Goal: Task Accomplishment & Management: Contribute content

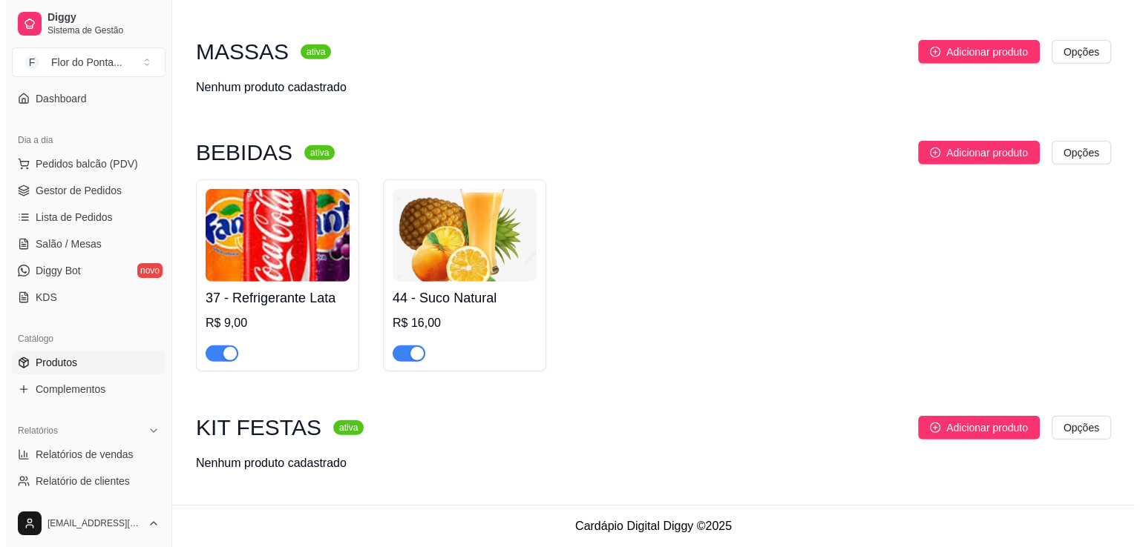
scroll to position [4424, 0]
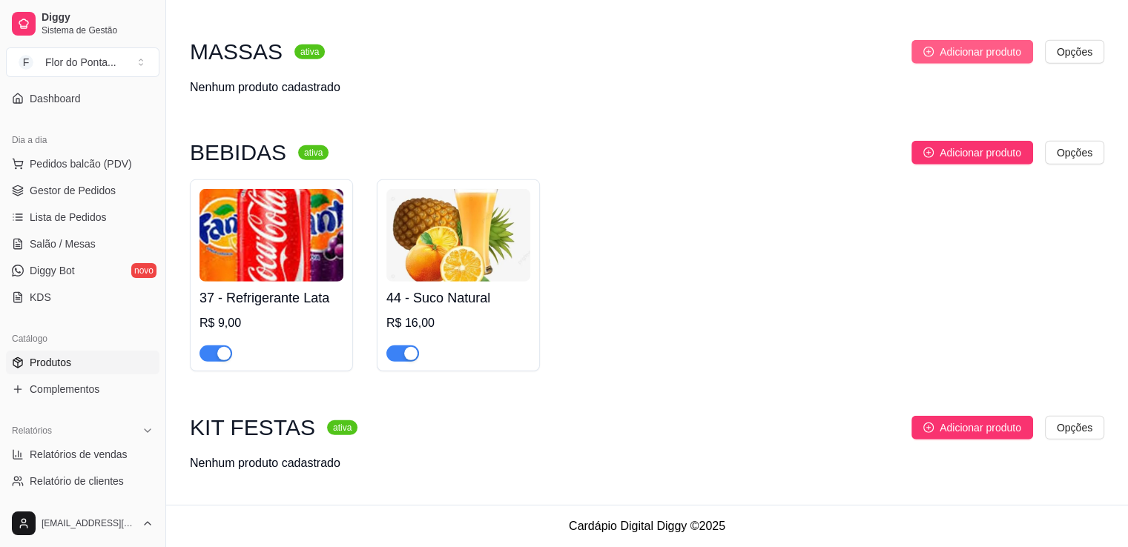
click at [944, 54] on span "Adicionar produto" at bounding box center [981, 52] width 82 height 16
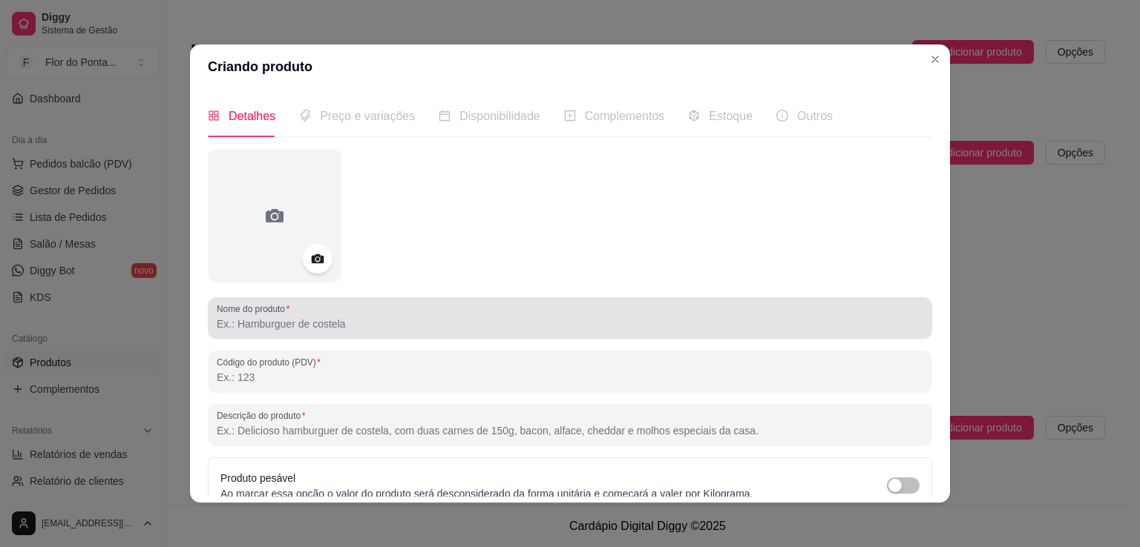
click at [315, 326] on input "Nome do produto" at bounding box center [570, 324] width 706 height 15
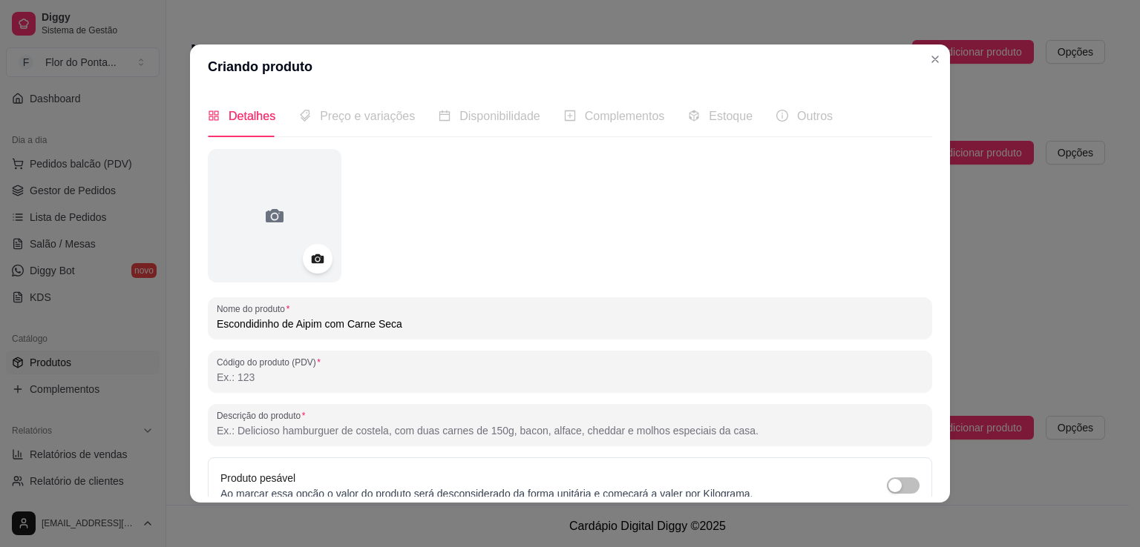
type input "Escondidinho de Aipim com Carne Seca"
click at [311, 372] on input "Código do produto (PDV)" at bounding box center [570, 377] width 706 height 15
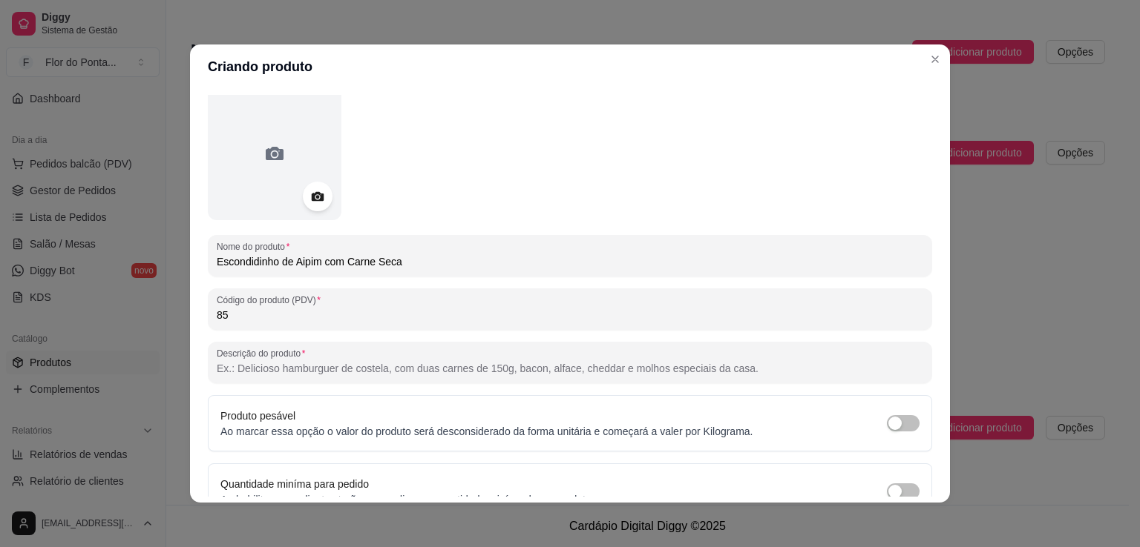
scroll to position [65, 0]
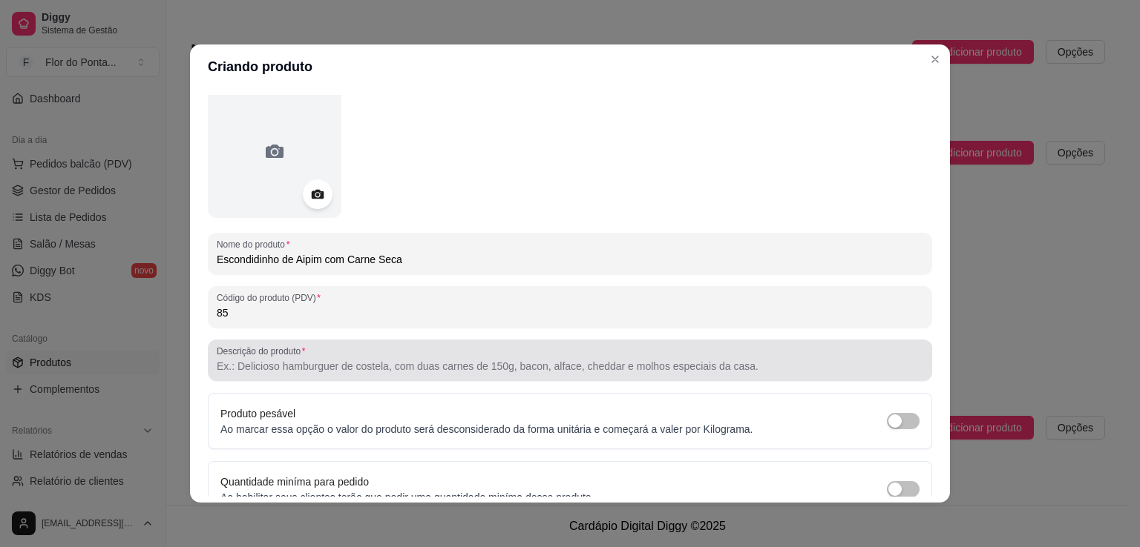
type input "85"
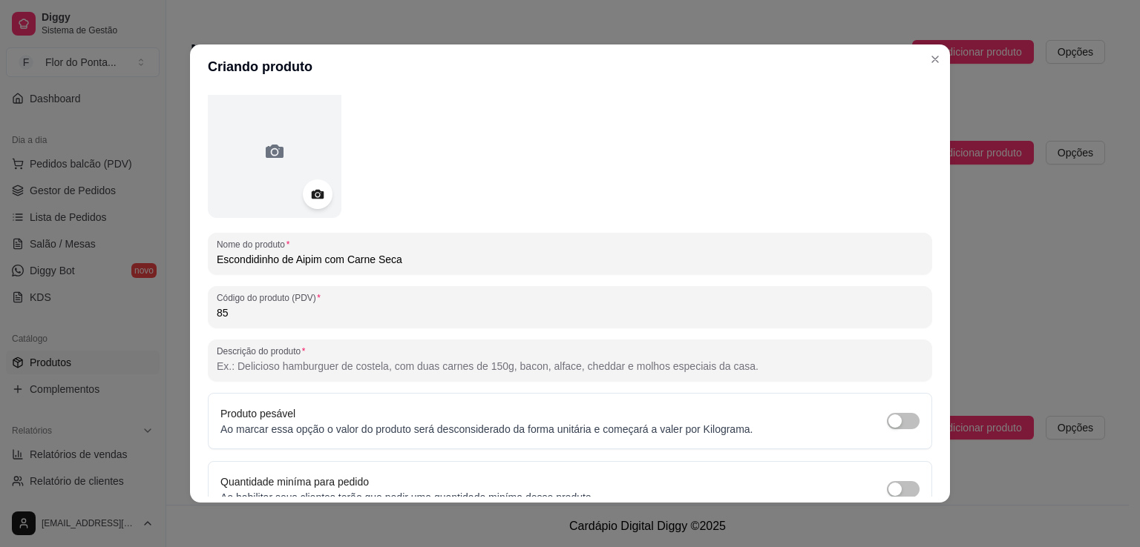
click at [326, 371] on input "Descrição do produto" at bounding box center [570, 366] width 706 height 15
paste input "Camadas cremosas de purê de aipim e carne seca desfiada com tempero artesanal. …"
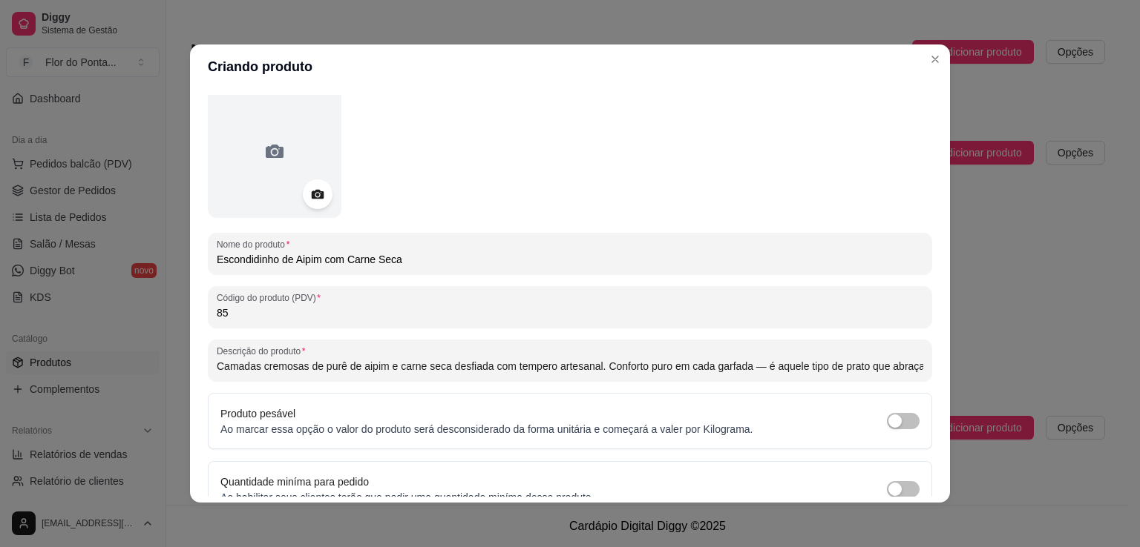
scroll to position [0, 58]
click at [694, 373] on input "Camadas cremosas de purê de aipim e carne seca desfiada com tempero artesanal. …" at bounding box center [570, 366] width 706 height 15
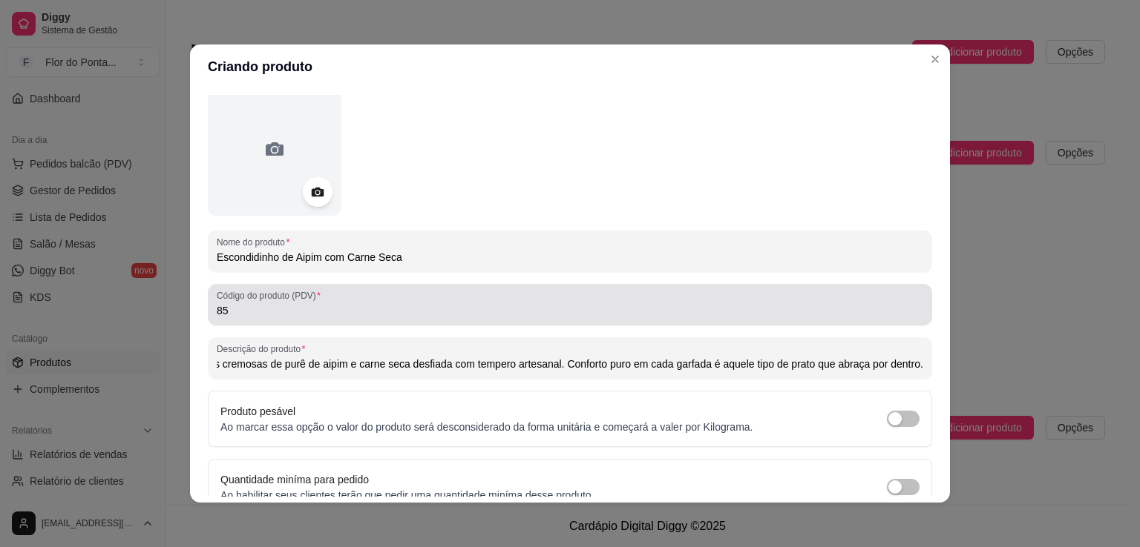
scroll to position [64, 0]
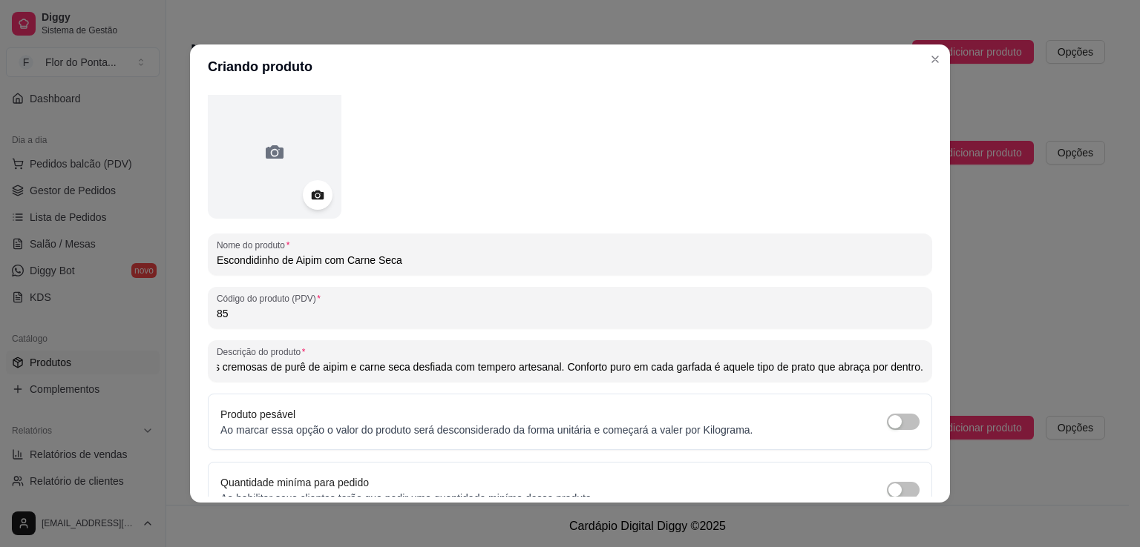
type input "Camadas cremosas de purê de aipim e carne seca desfiada com tempero artesanal. …"
click at [312, 199] on icon at bounding box center [317, 196] width 13 height 10
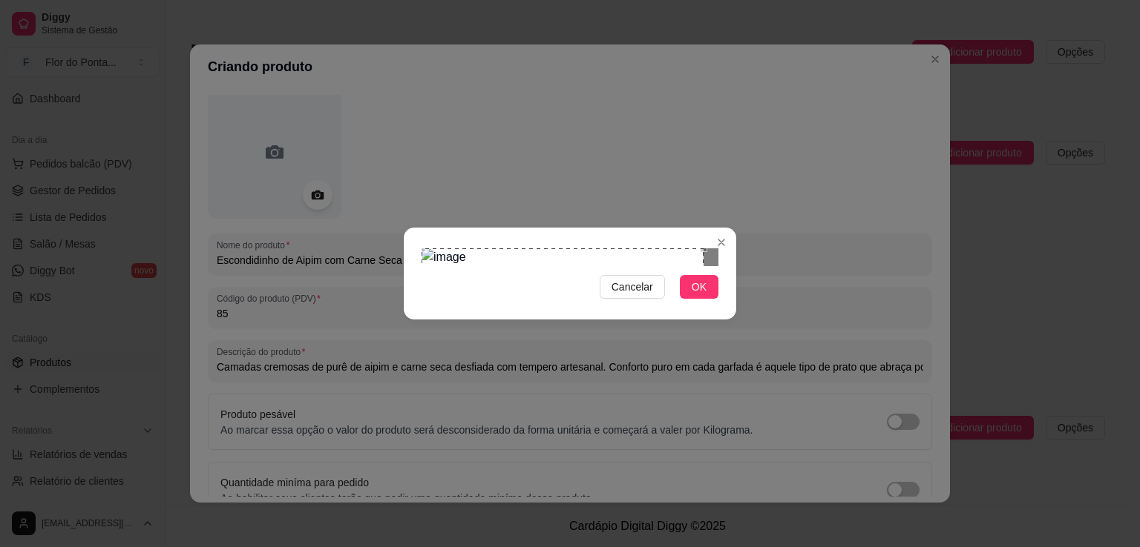
click at [415, 243] on div "Cancelar OK" at bounding box center [570, 274] width 332 height 62
click at [713, 305] on div "Cancelar OK" at bounding box center [570, 274] width 332 height 62
click at [706, 295] on span "OK" at bounding box center [698, 287] width 15 height 16
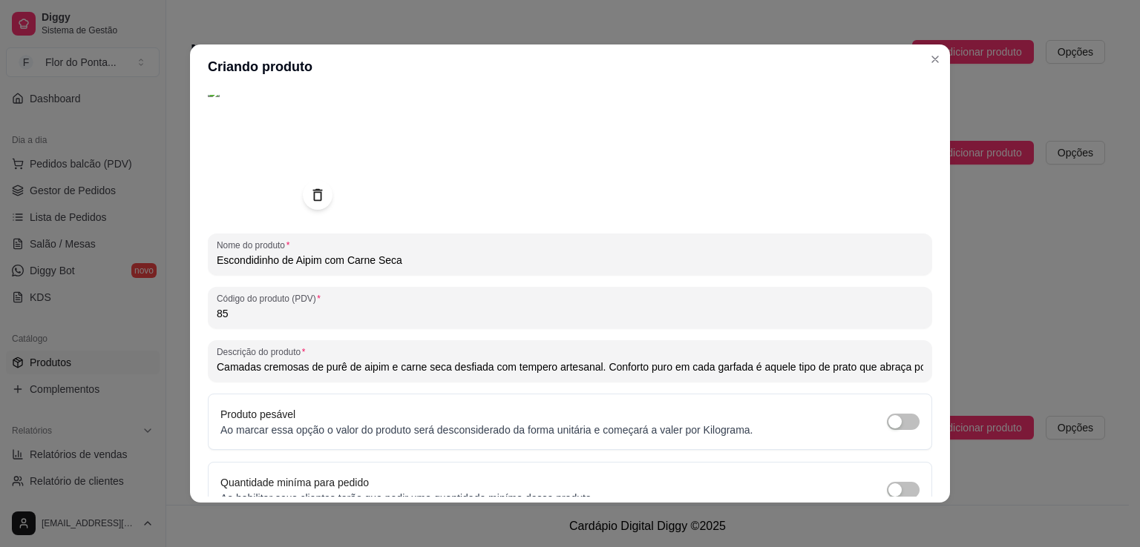
click at [292, 156] on img at bounding box center [275, 152] width 134 height 134
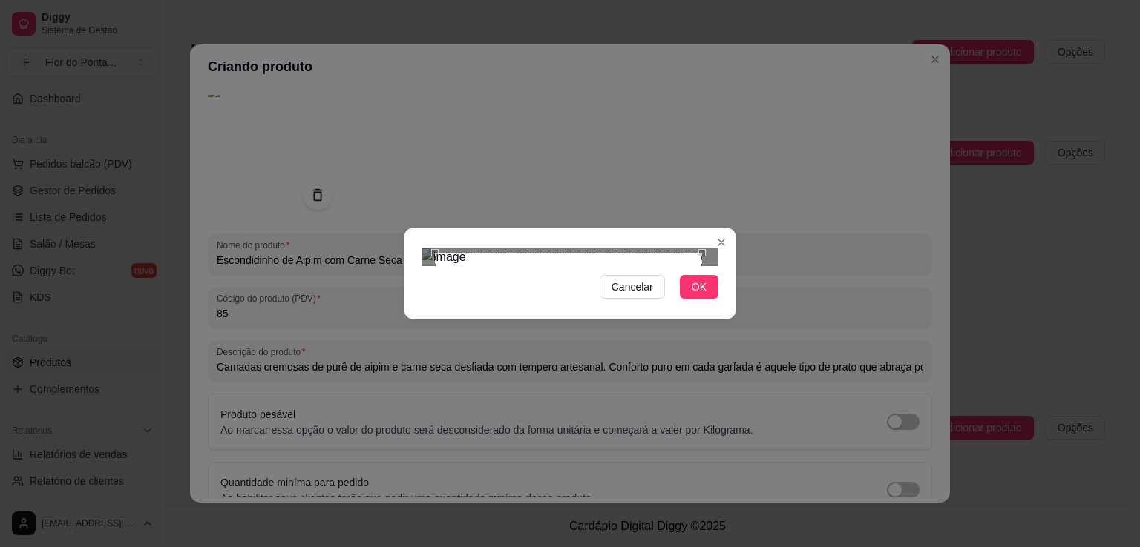
click at [570, 253] on div "Use the arrow keys to move the crop selection area" at bounding box center [568, 386] width 267 height 267
click at [427, 384] on div "Use the arrow keys to move the crop selection area" at bounding box center [562, 391] width 277 height 277
click at [694, 295] on span "OK" at bounding box center [698, 287] width 15 height 16
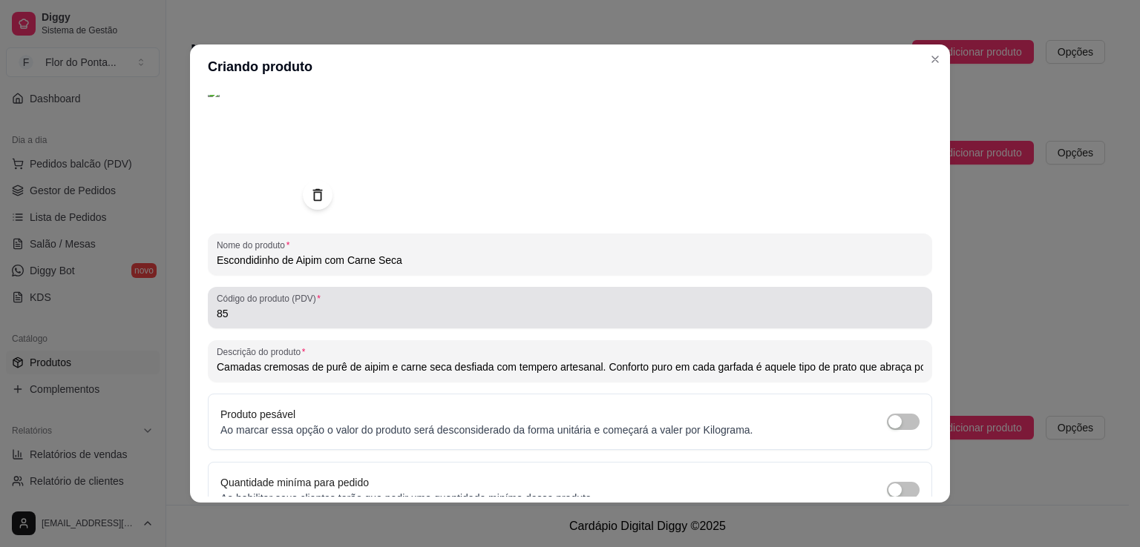
scroll to position [139, 0]
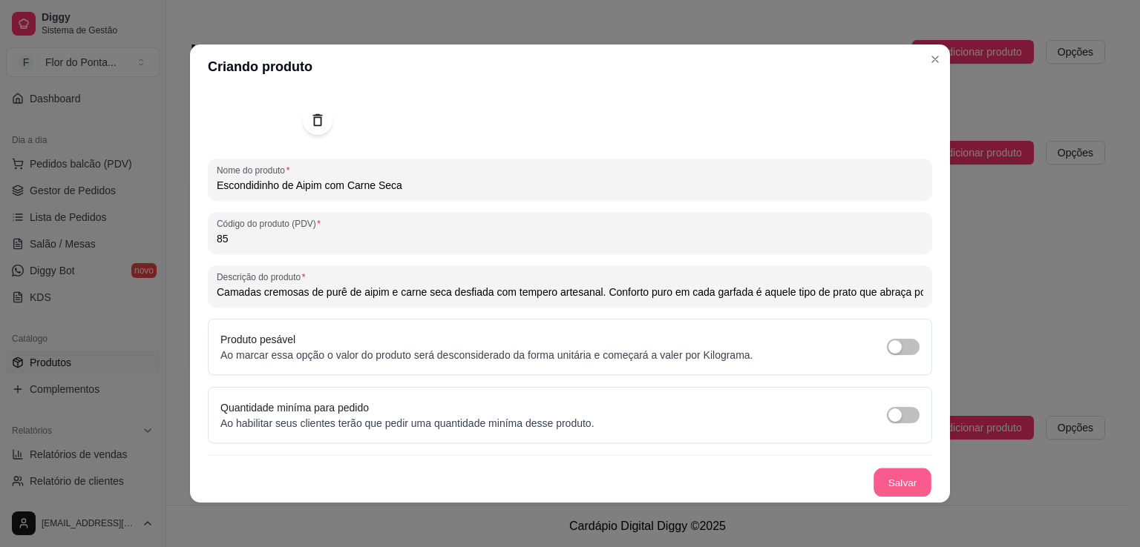
click at [889, 482] on button "Salvar" at bounding box center [902, 483] width 58 height 29
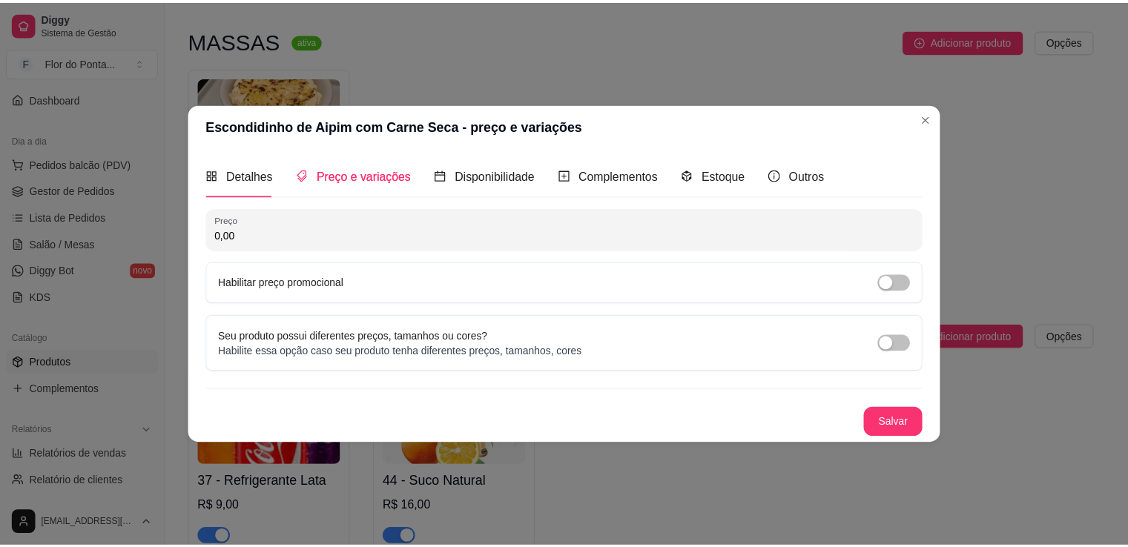
scroll to position [0, 0]
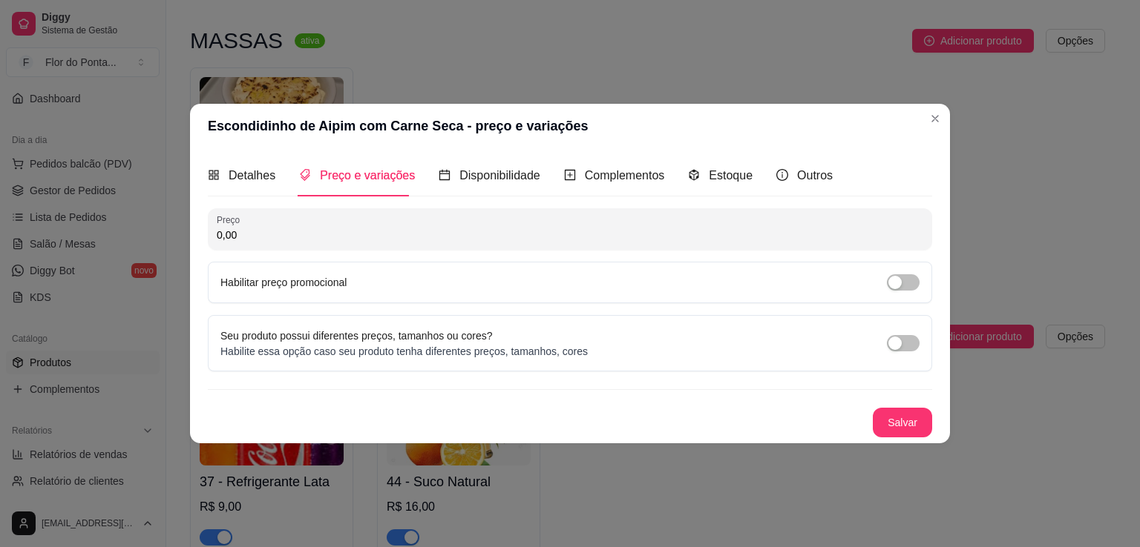
click at [303, 237] on input "0,00" at bounding box center [570, 235] width 706 height 15
click at [903, 427] on button "Salvar" at bounding box center [901, 423] width 59 height 30
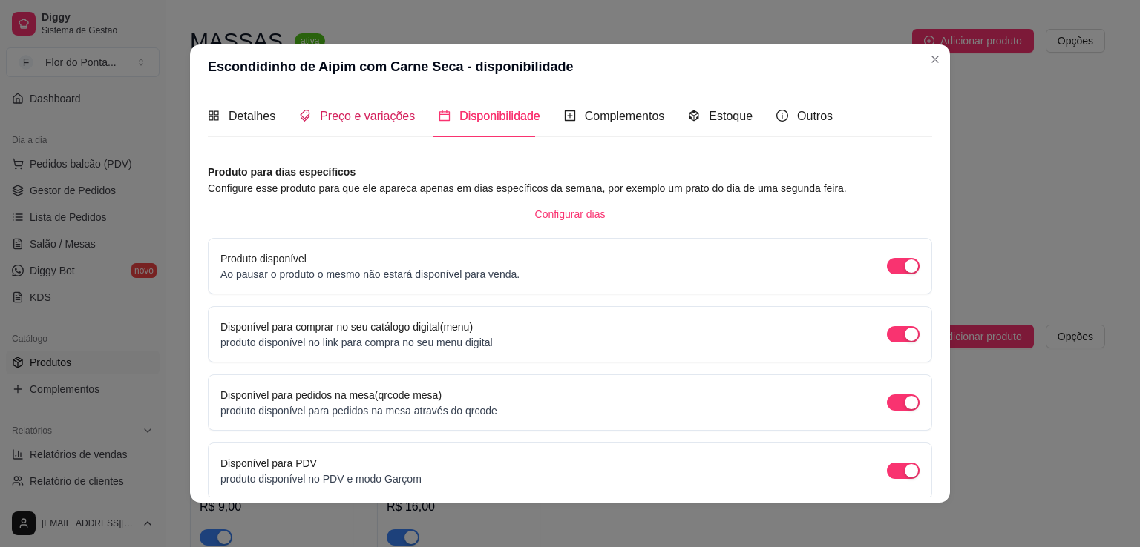
click at [344, 118] on span "Preço e variações" at bounding box center [367, 116] width 95 height 13
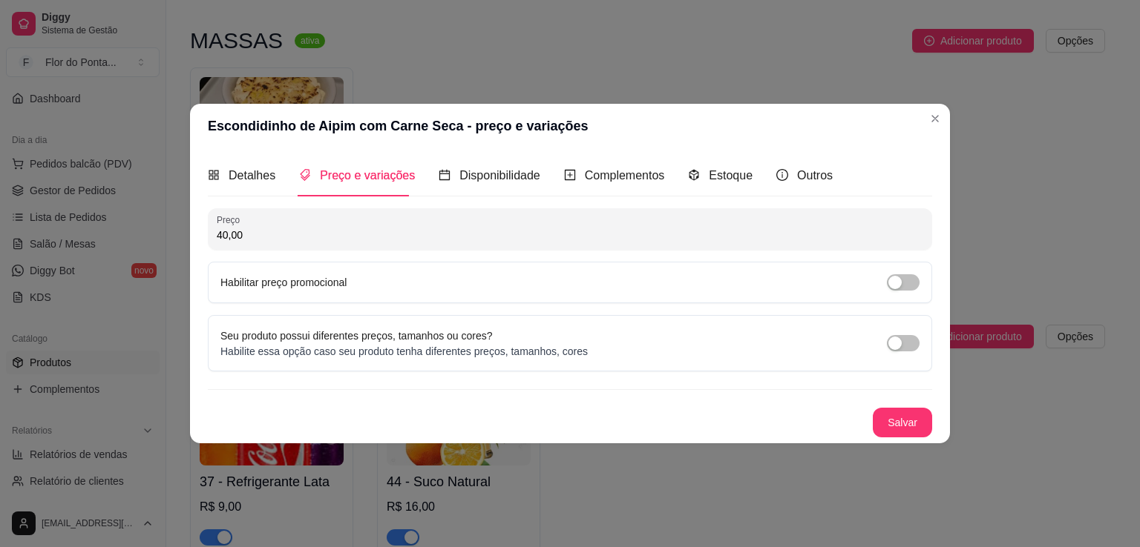
click at [228, 242] on input "40,00" at bounding box center [570, 235] width 706 height 15
type input "42,00"
click at [911, 424] on button "Salvar" at bounding box center [902, 423] width 58 height 29
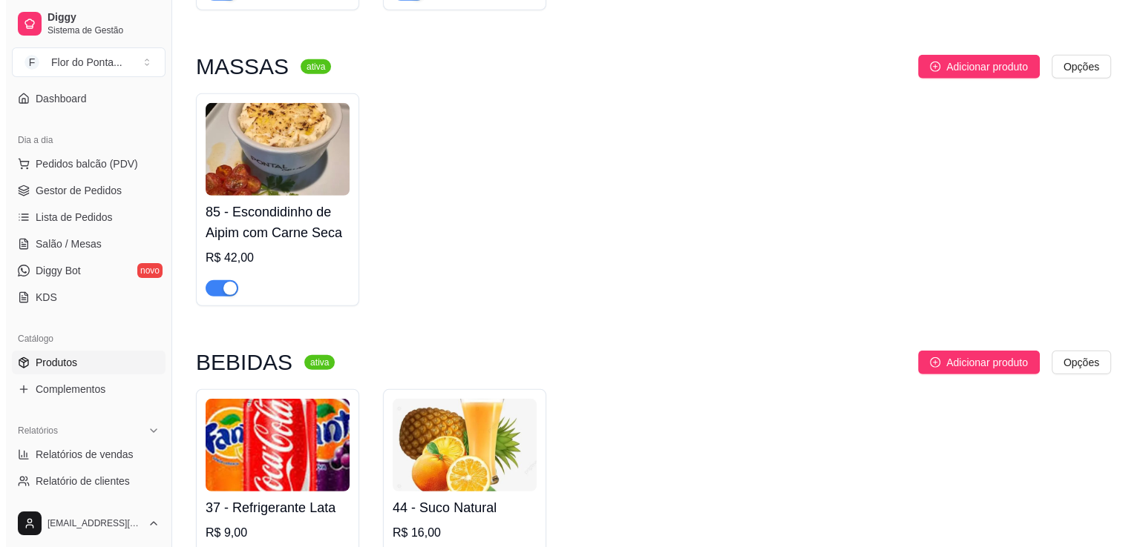
scroll to position [4395, 0]
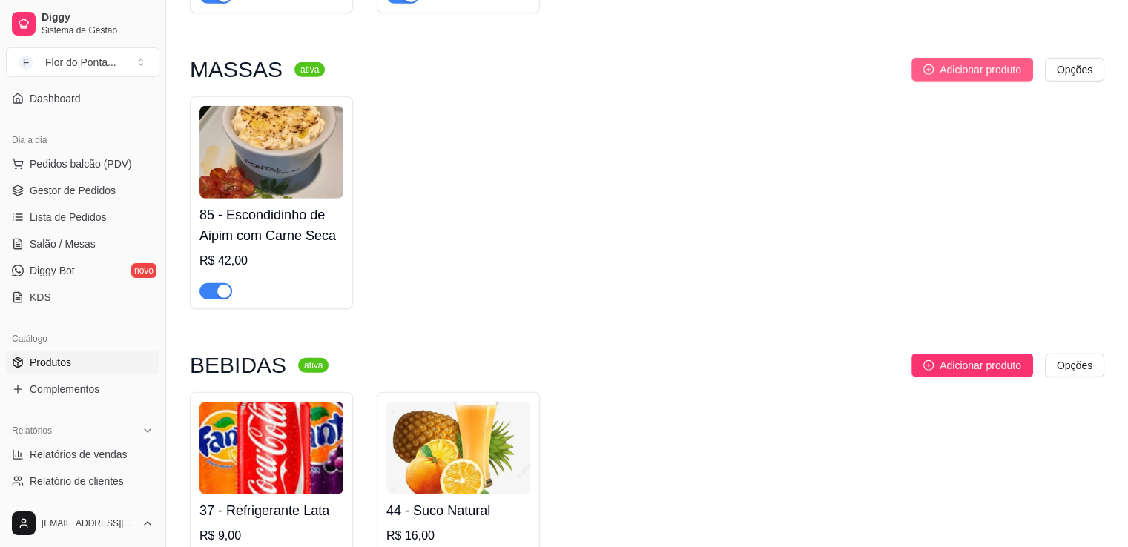
click at [960, 78] on span "Adicionar produto" at bounding box center [981, 70] width 82 height 16
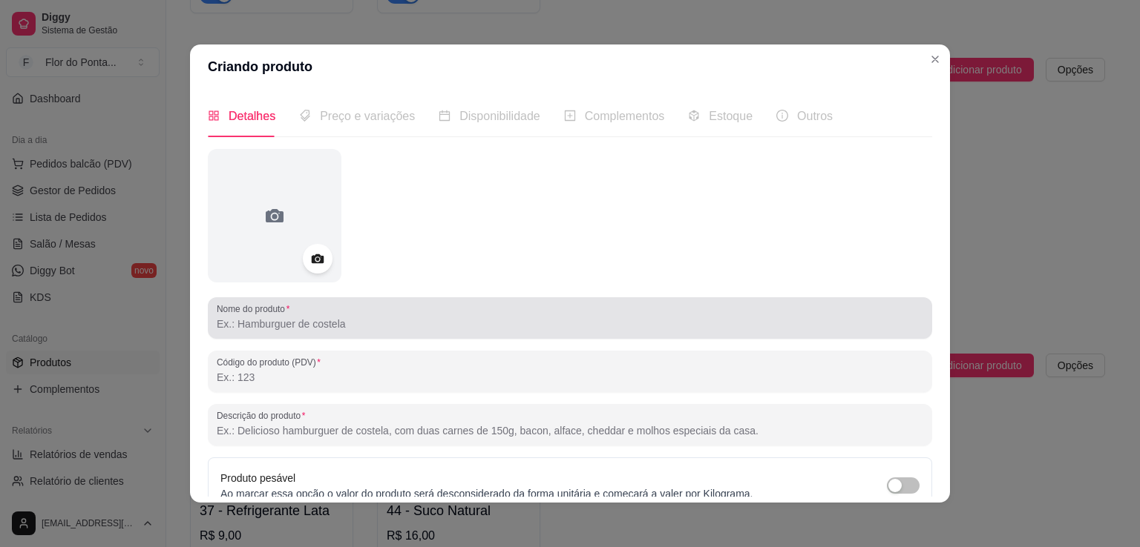
click at [454, 327] on input "Nome do produto" at bounding box center [570, 324] width 706 height 15
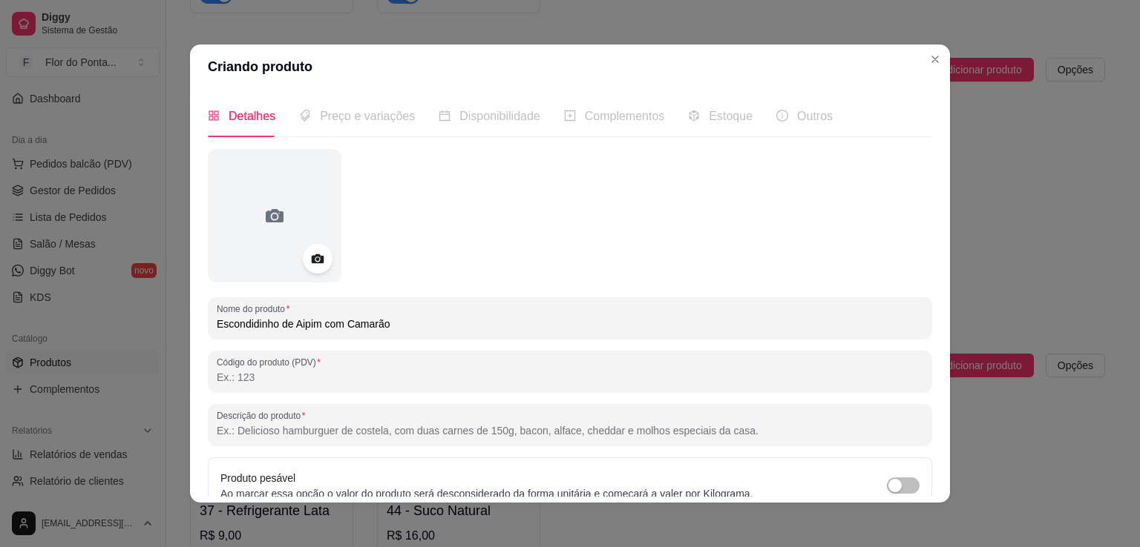
type input "Escondidinho de Aipim com Camarão"
click at [242, 375] on input "Código do produto (PDV)" at bounding box center [570, 377] width 706 height 15
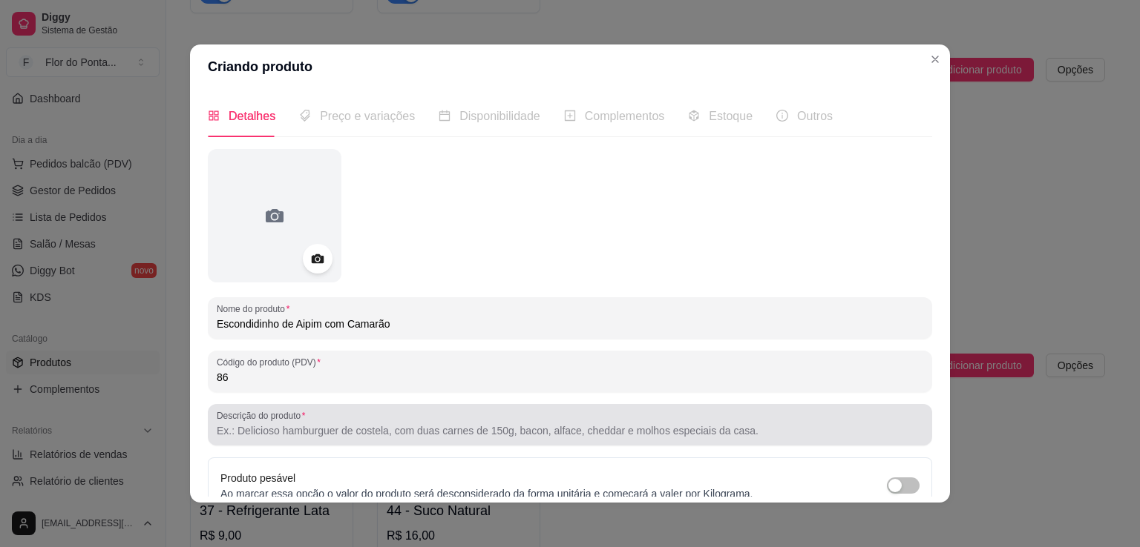
type input "86"
click at [266, 439] on div at bounding box center [570, 425] width 706 height 30
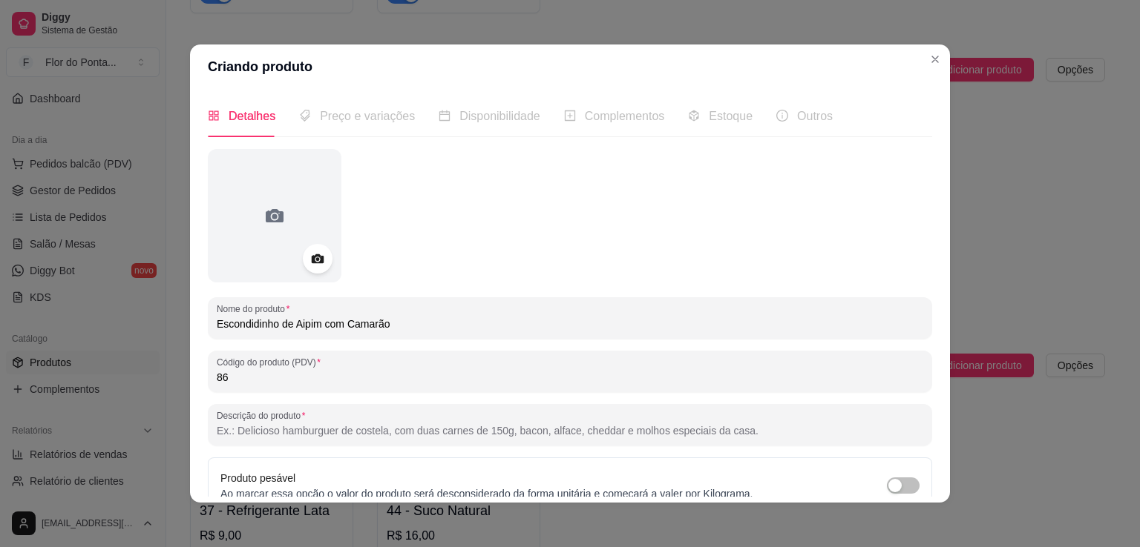
paste input "Cremoso, dourado e irresistível. Purê de aipim macio com recheio de camarões su…"
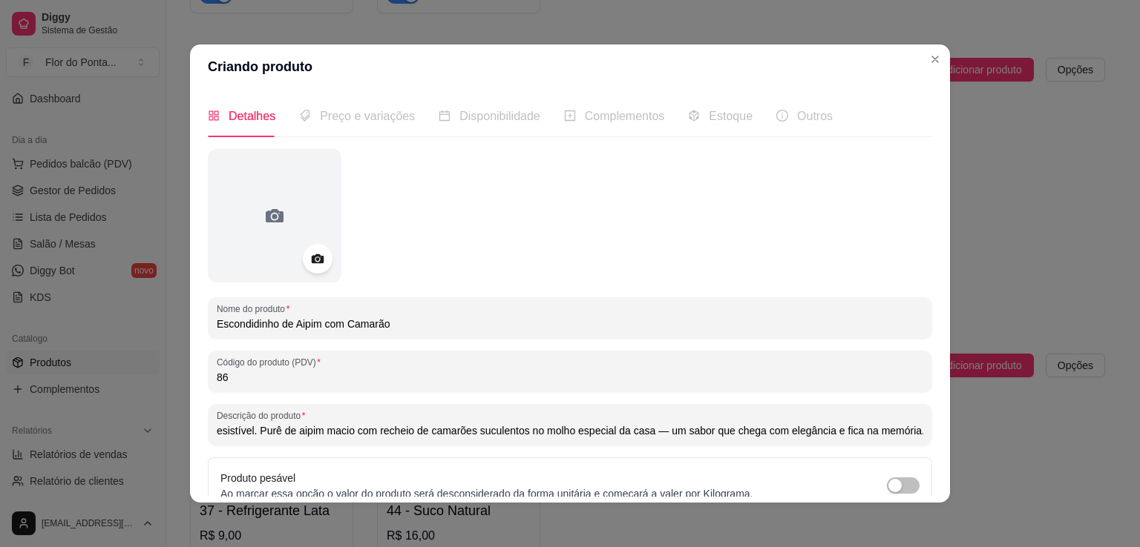
click at [657, 434] on input "Cremoso, dourado e irresistível. Purê de aipim macio com recheio de camarões su…" at bounding box center [570, 431] width 706 height 15
type input "Cremoso, dourado e irresistível. Purê de aipim macio com recheio de camarões su…"
click at [309, 253] on icon at bounding box center [317, 259] width 17 height 17
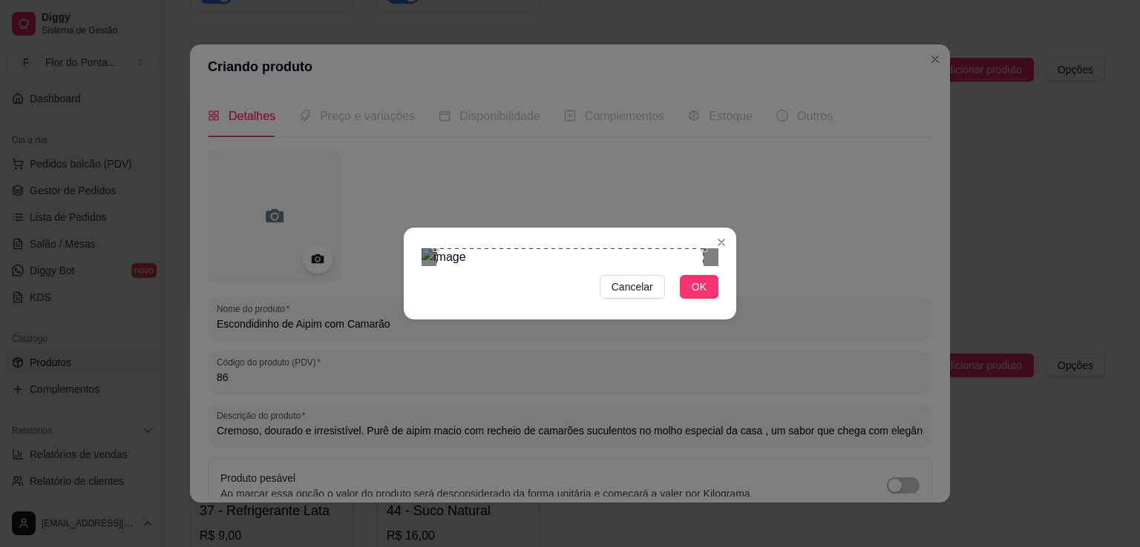
click at [532, 249] on div "Use the arrow keys to move the crop selection area" at bounding box center [569, 382] width 267 height 267
click at [427, 381] on div "Use the arrow keys to move the crop selection area" at bounding box center [563, 389] width 280 height 280
click at [699, 295] on span "OK" at bounding box center [698, 287] width 15 height 16
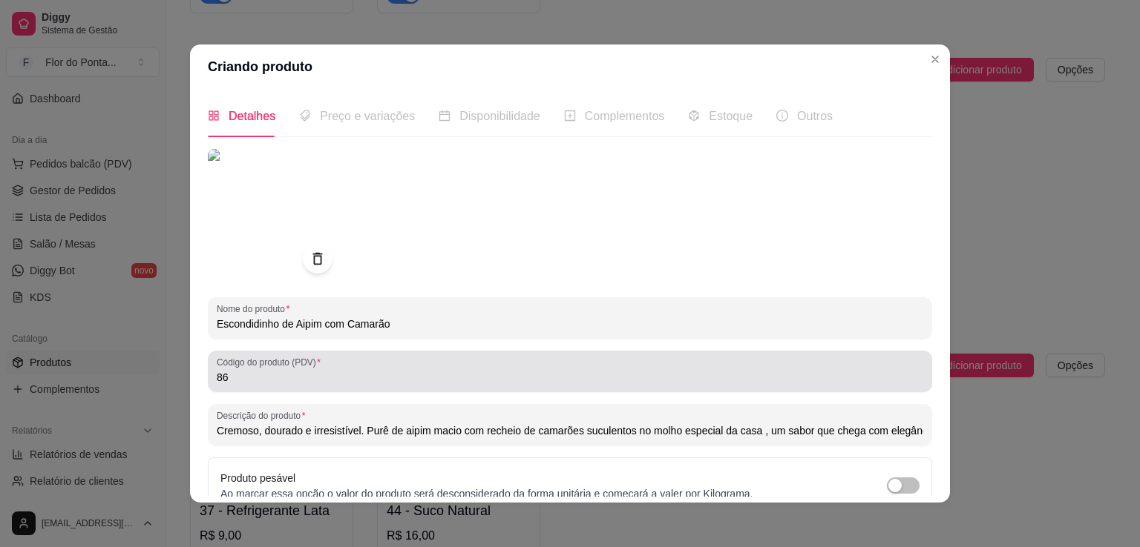
scroll to position [139, 0]
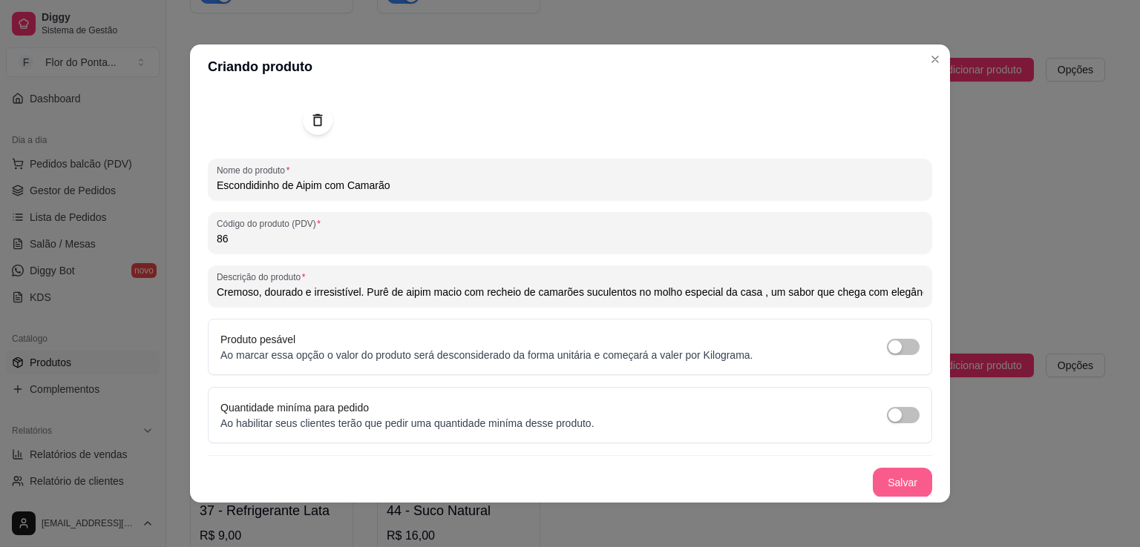
click at [881, 486] on button "Salvar" at bounding box center [901, 483] width 59 height 30
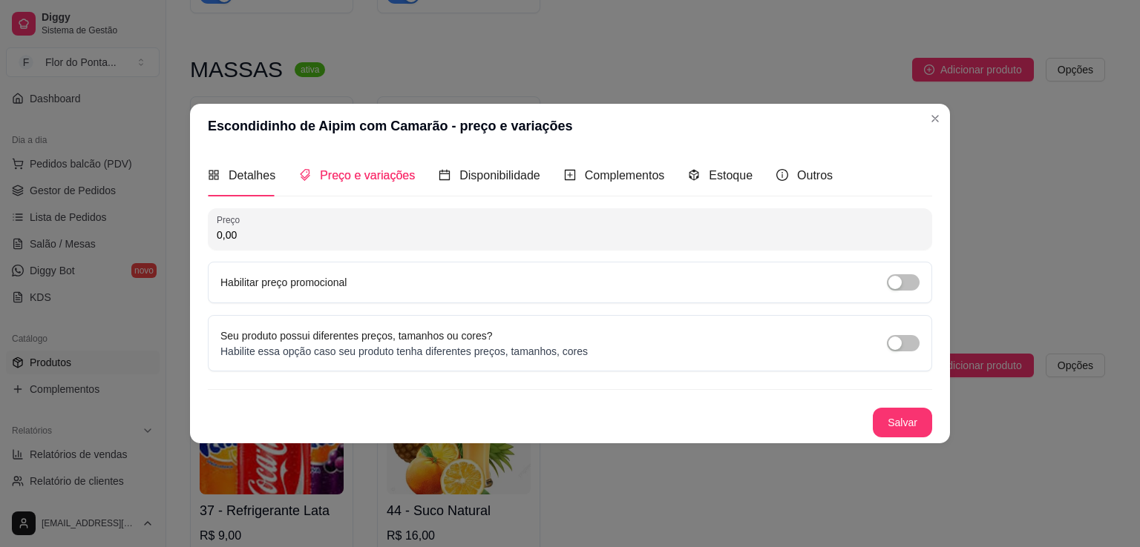
scroll to position [0, 0]
click at [267, 238] on input "0,00" at bounding box center [570, 235] width 706 height 15
type input "45,00"
click at [901, 430] on button "Salvar" at bounding box center [902, 423] width 58 height 29
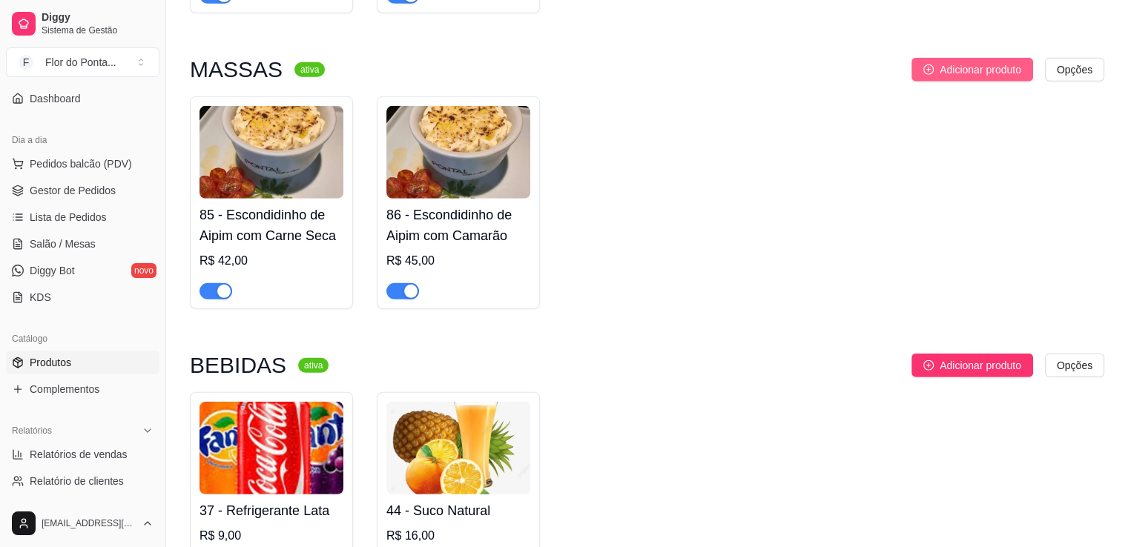
click at [973, 78] on span "Adicionar produto" at bounding box center [981, 70] width 82 height 16
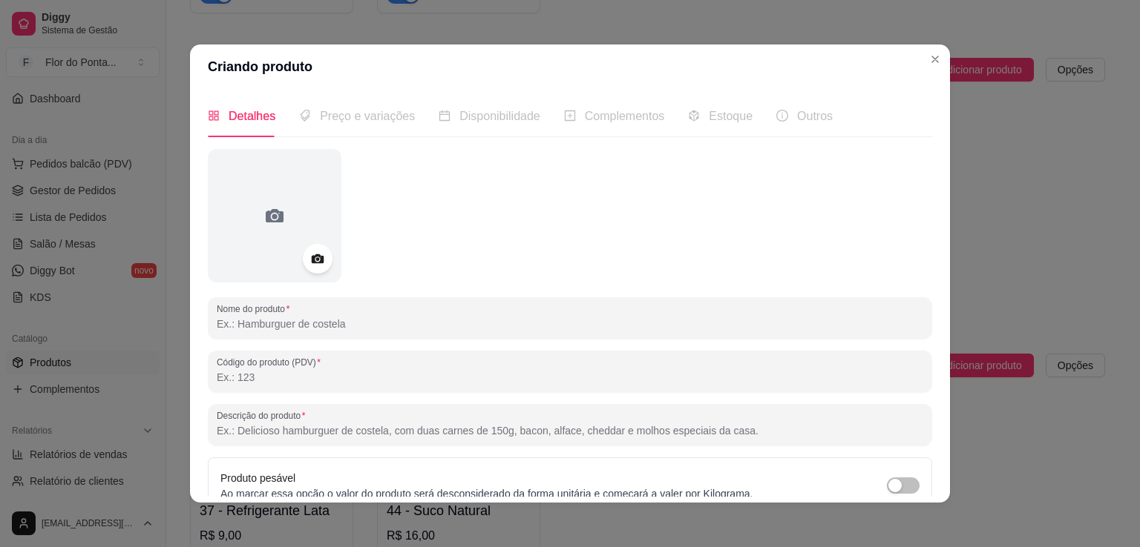
click at [271, 331] on input "Nome do produto" at bounding box center [570, 324] width 706 height 15
type input "Fettuccine"
click at [263, 381] on input "Código do produto (PDV)" at bounding box center [570, 377] width 706 height 15
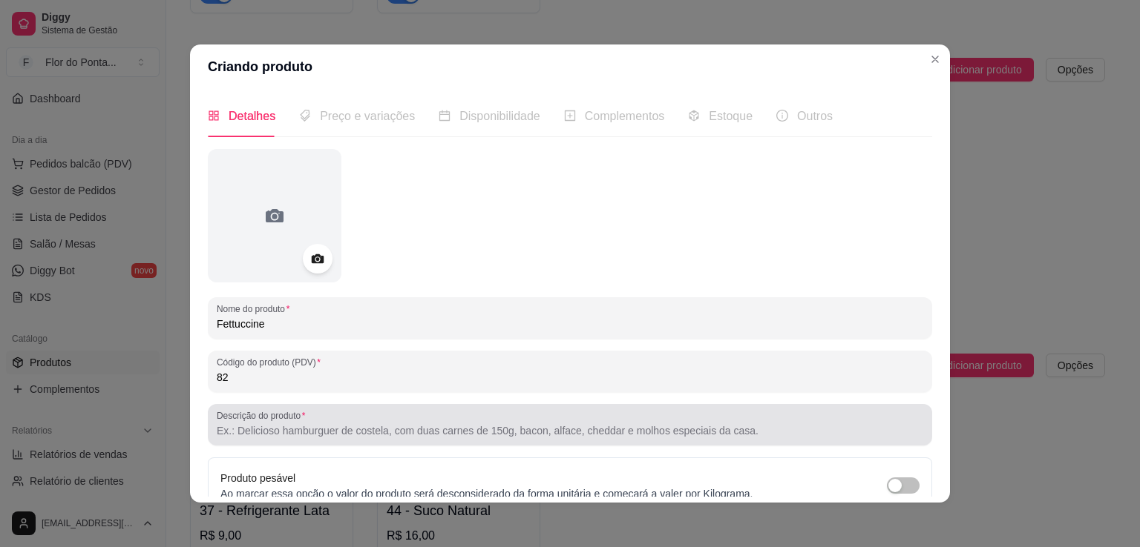
type input "82"
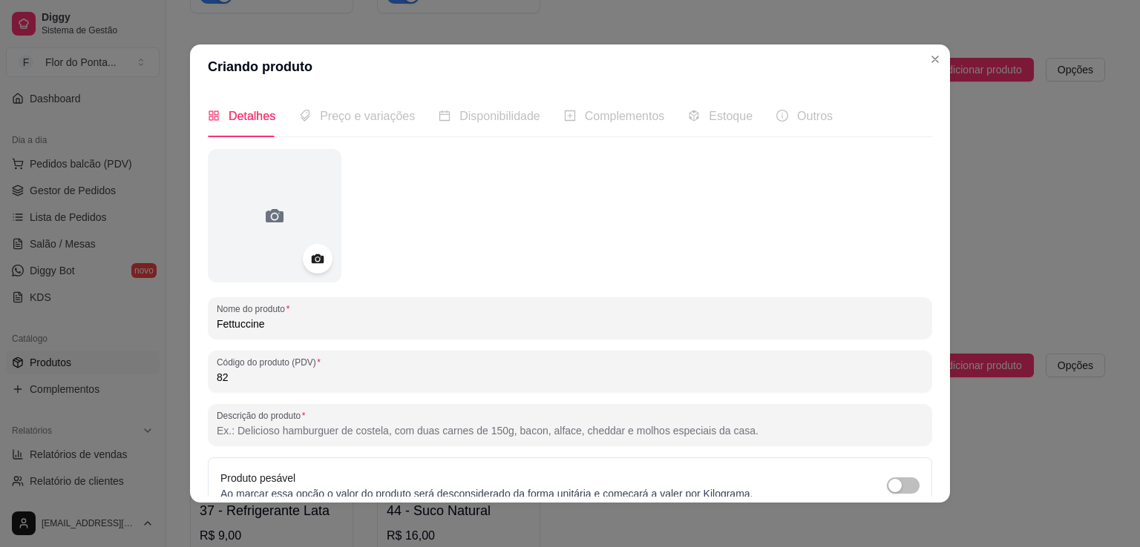
click at [281, 433] on input "Descrição do produto" at bounding box center [570, 431] width 706 height 15
paste input "Massa fresca e leve, servida com molho à sua escolha — cremoso, encorpado ou cl…"
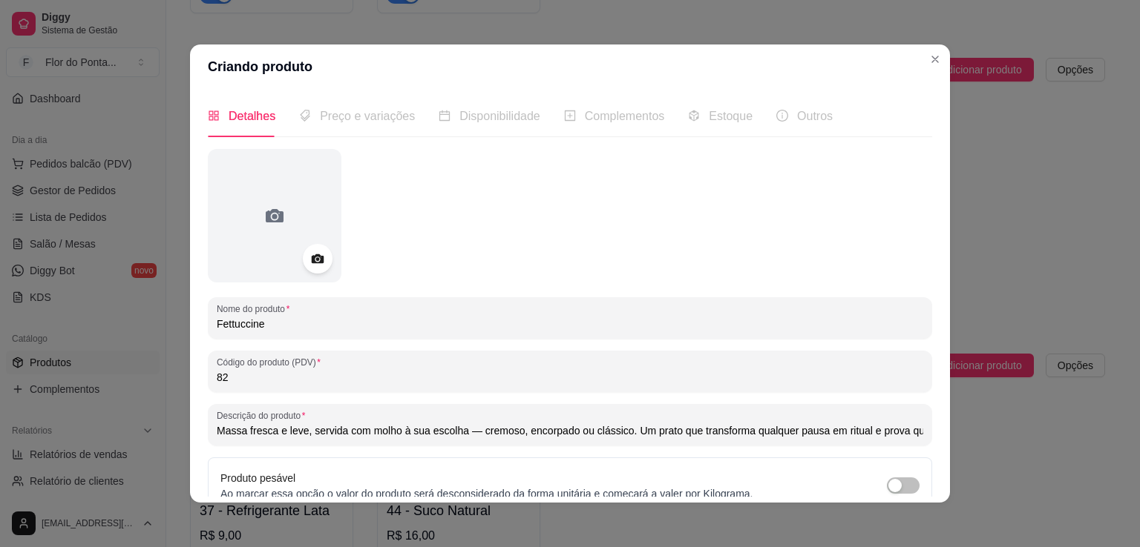
scroll to position [0, 232]
click at [241, 434] on input "Massa fresca e leve, servida com molho à sua escolha — cremoso, encorpado ou cl…" at bounding box center [570, 431] width 706 height 15
type input "Massa fresca e leve, servida com molho à sua escolha, cremoso, encorpado ou clá…"
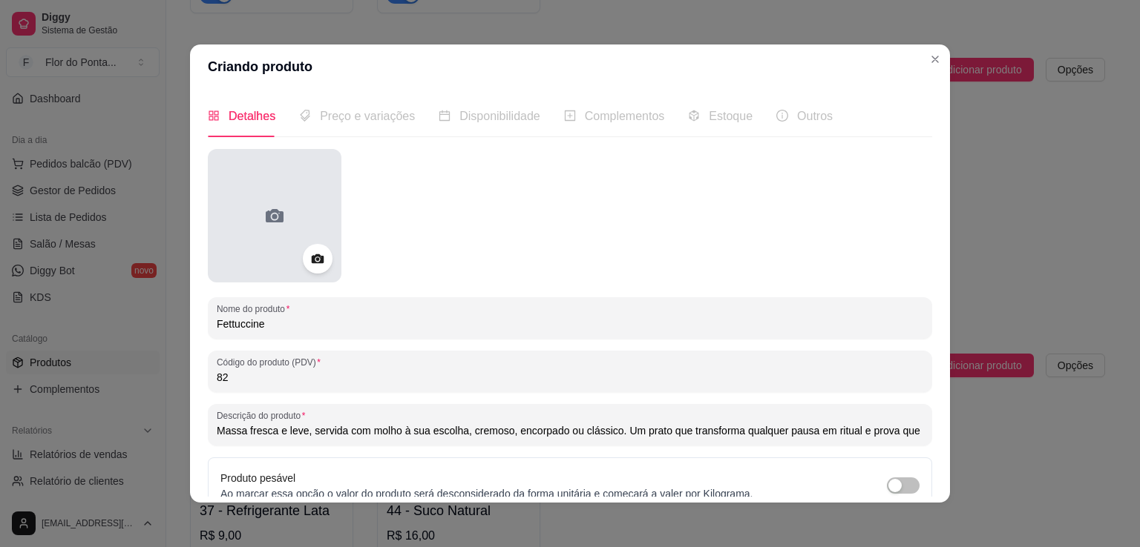
click at [277, 229] on div at bounding box center [275, 216] width 134 height 134
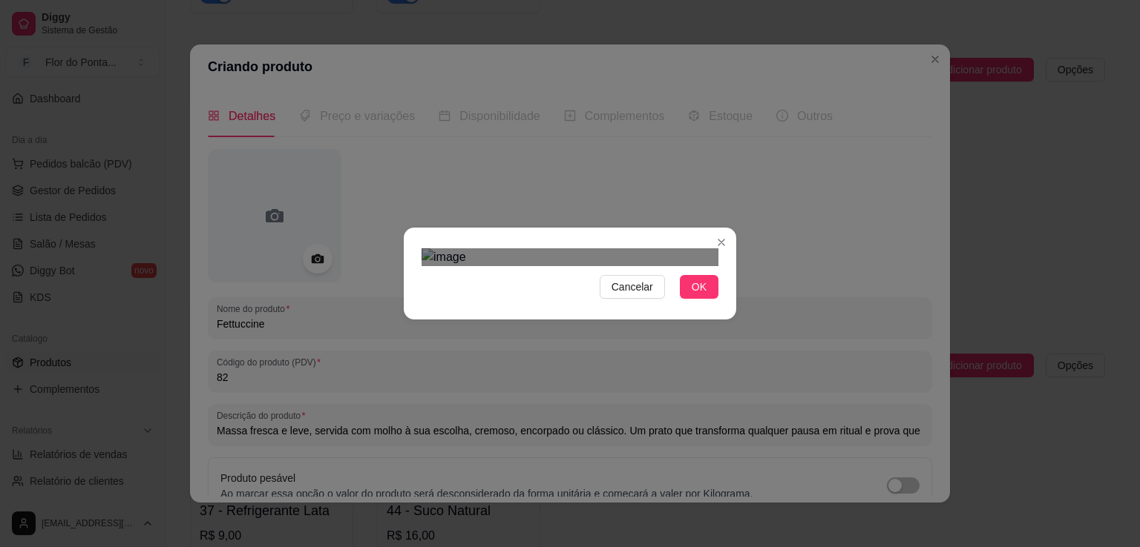
click at [430, 266] on div at bounding box center [569, 258] width 297 height 18
click at [648, 295] on span "Cancelar" at bounding box center [632, 287] width 42 height 16
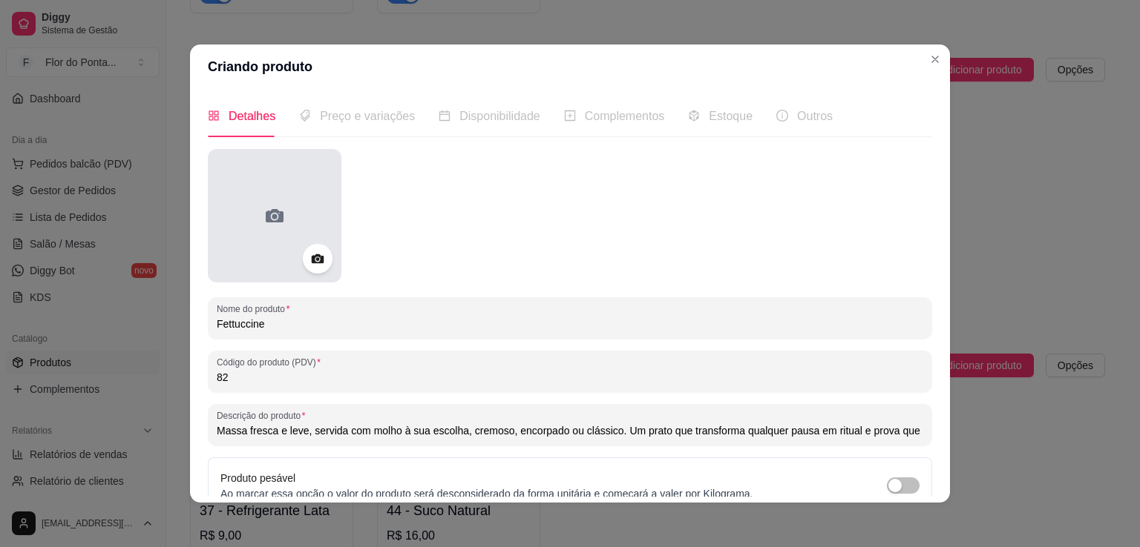
click at [269, 208] on icon at bounding box center [275, 216] width 24 height 24
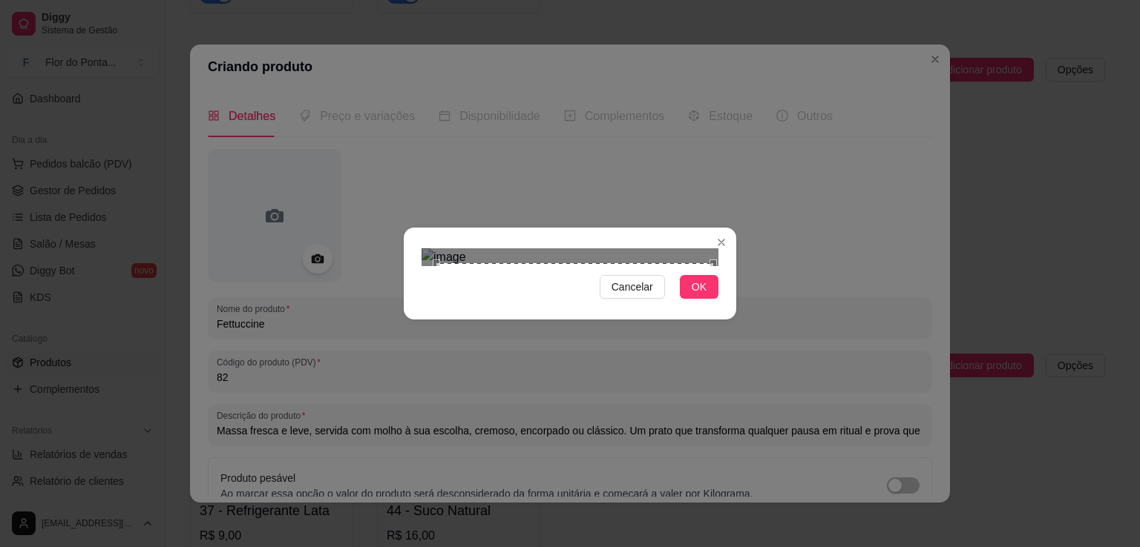
click at [717, 544] on div "Use the arrow keys to move the south east drag handle to change the crop select…" at bounding box center [717, 544] width 0 height 0
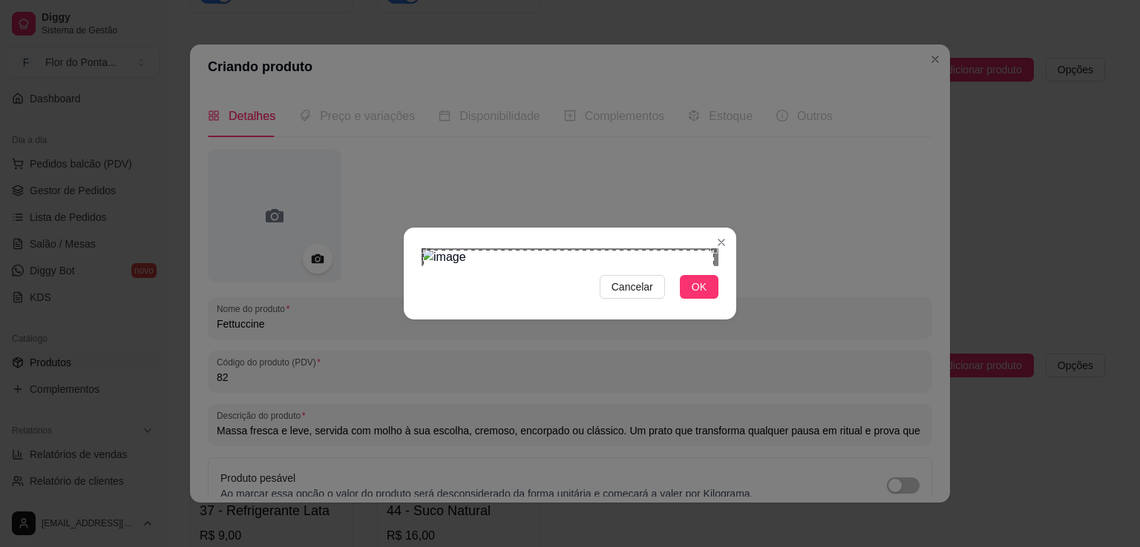
click at [423, 250] on div "Use the arrow keys to move the crop selection area" at bounding box center [568, 395] width 291 height 291
click at [669, 345] on div "Use the arrow keys to move the crop selection area" at bounding box center [569, 399] width 291 height 291
click at [702, 295] on span "OK" at bounding box center [698, 287] width 15 height 16
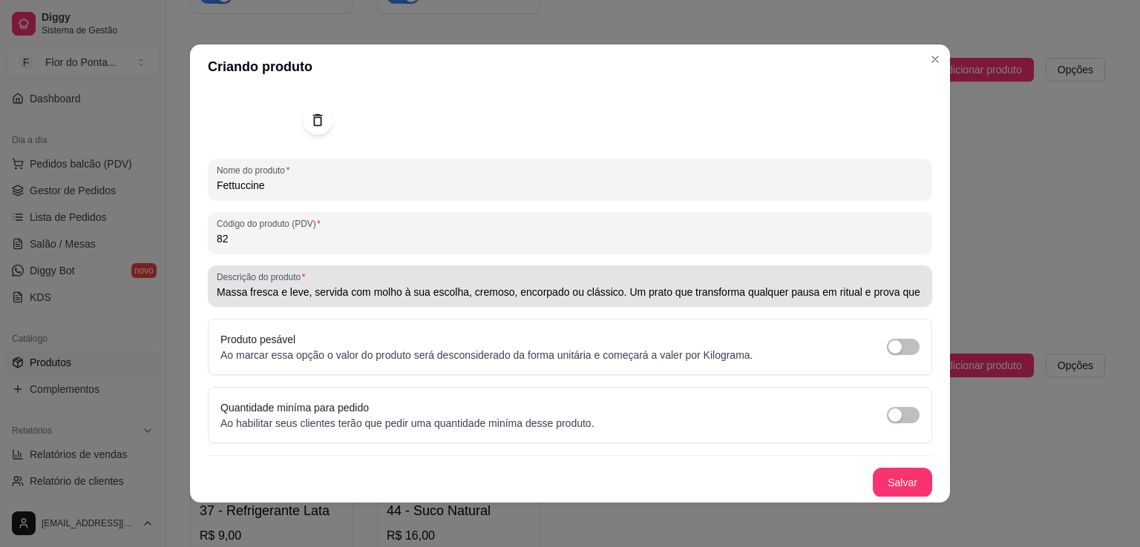
scroll to position [138, 0]
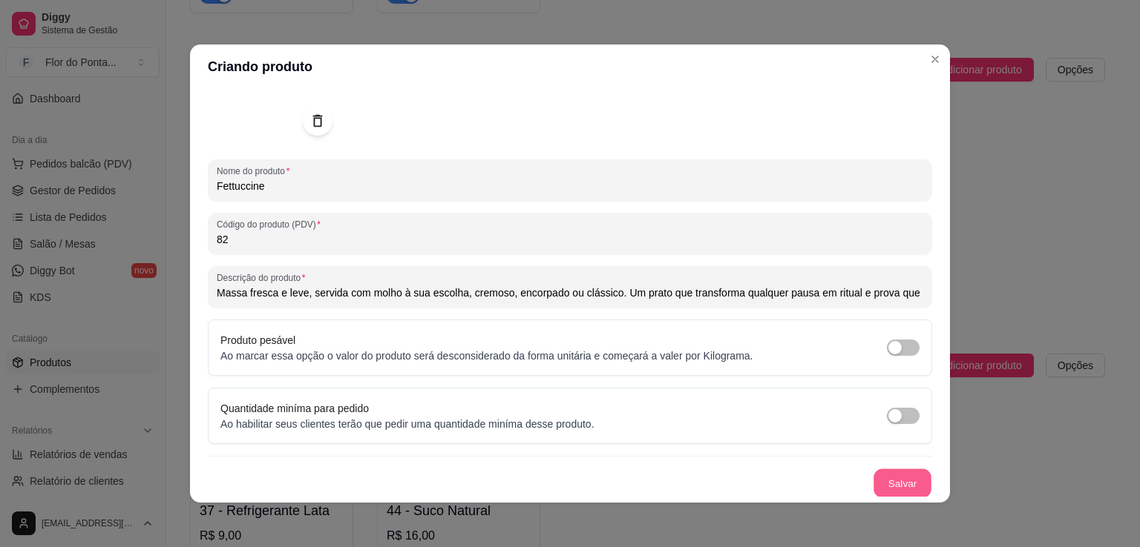
click at [893, 478] on button "Salvar" at bounding box center [902, 484] width 58 height 29
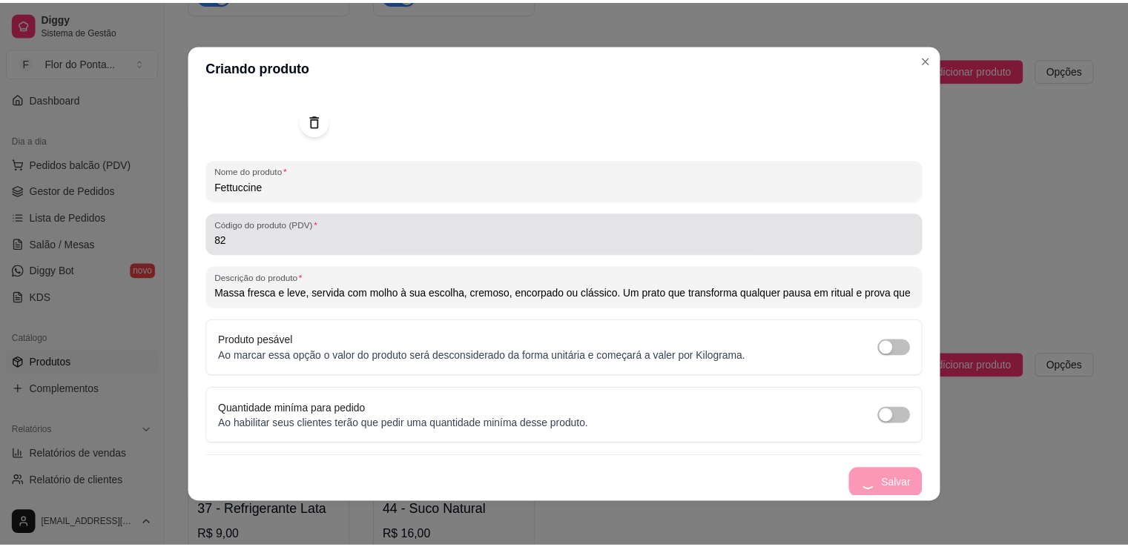
scroll to position [0, 0]
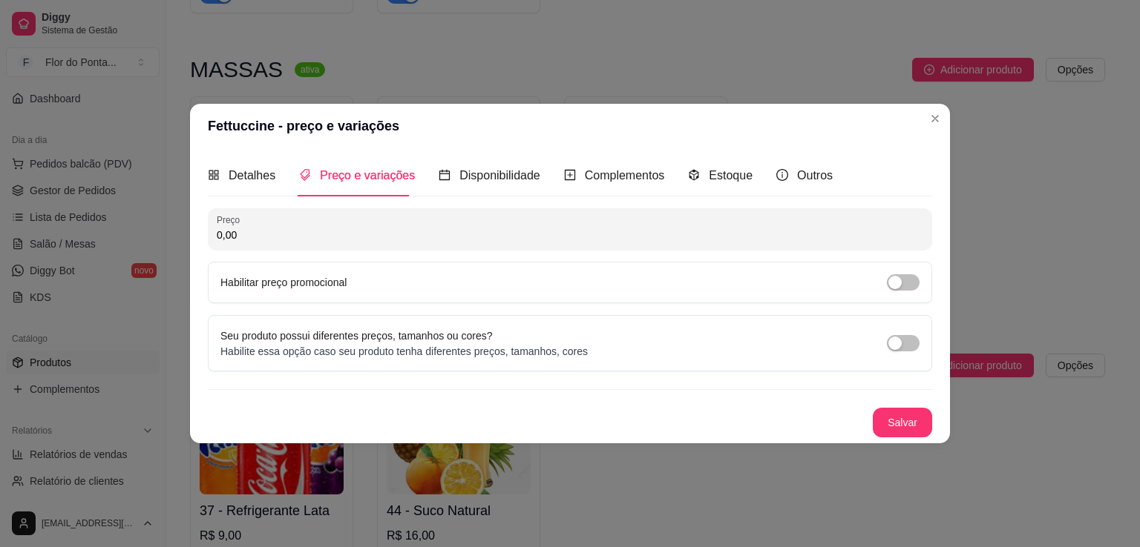
click at [318, 231] on input "0,00" at bounding box center [570, 235] width 706 height 15
type input "43,00"
click at [908, 424] on button "Salvar" at bounding box center [902, 423] width 58 height 29
